Goal: Task Accomplishment & Management: Manage account settings

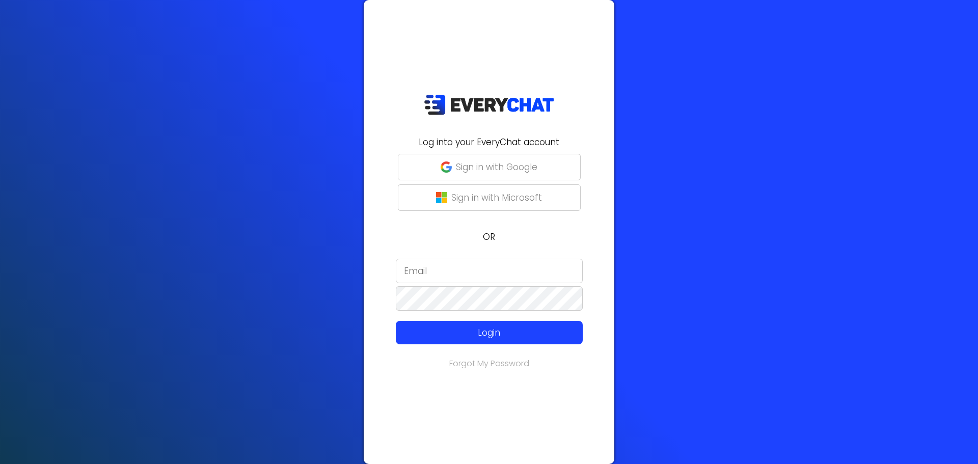
click at [454, 280] on input "email" at bounding box center [489, 271] width 187 height 24
click at [473, 273] on input "email" at bounding box center [489, 271] width 187 height 24
click at [468, 278] on input "email" at bounding box center [489, 271] width 187 height 24
click at [465, 270] on input "email" at bounding box center [489, 271] width 187 height 24
paste input "[PERSON_NAME][EMAIL_ADDRESS][DOMAIN_NAME]"
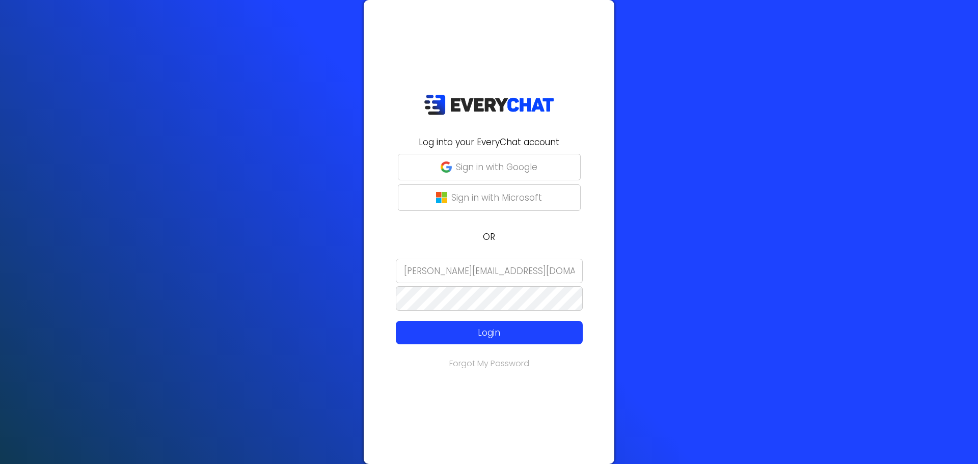
type input "[PERSON_NAME][EMAIL_ADDRESS][DOMAIN_NAME]"
click at [505, 331] on p "Login" at bounding box center [488, 332] width 149 height 13
